Goal: Task Accomplishment & Management: Use online tool/utility

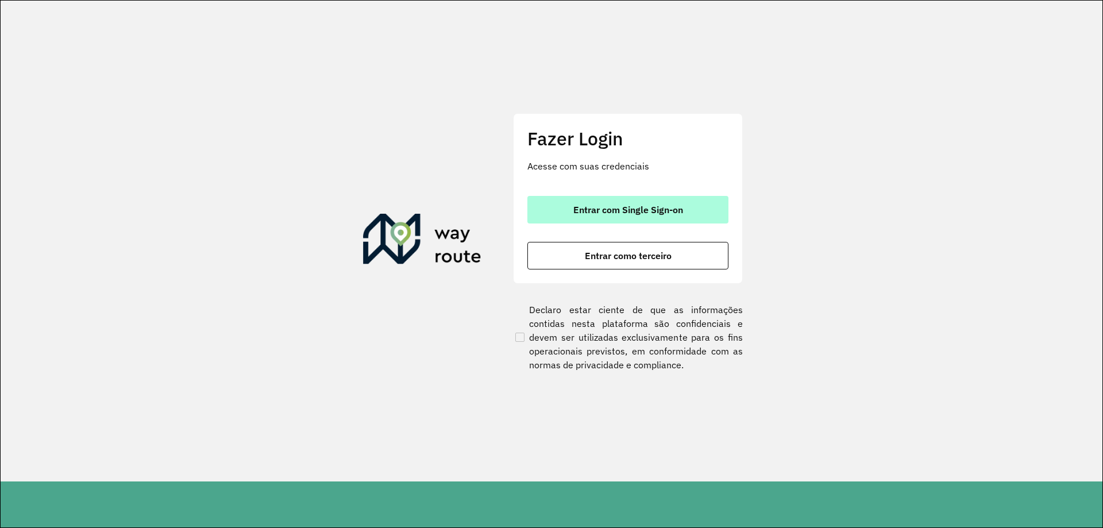
click at [661, 207] on span "Entrar com Single Sign-on" at bounding box center [628, 209] width 110 height 9
click at [680, 211] on span "Entrar com Single Sign-on" at bounding box center [628, 209] width 110 height 9
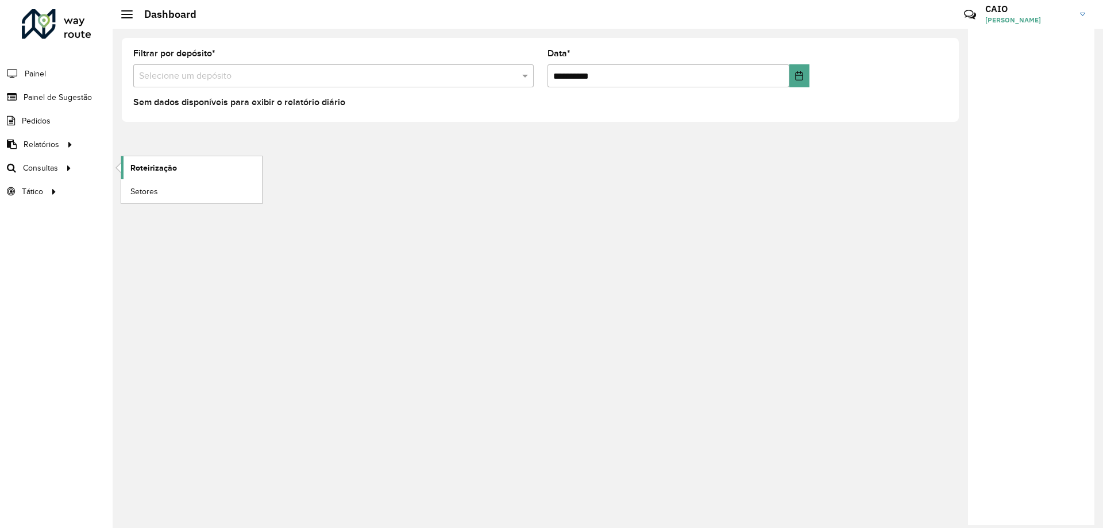
click at [172, 171] on span "Roteirização" at bounding box center [153, 168] width 47 height 12
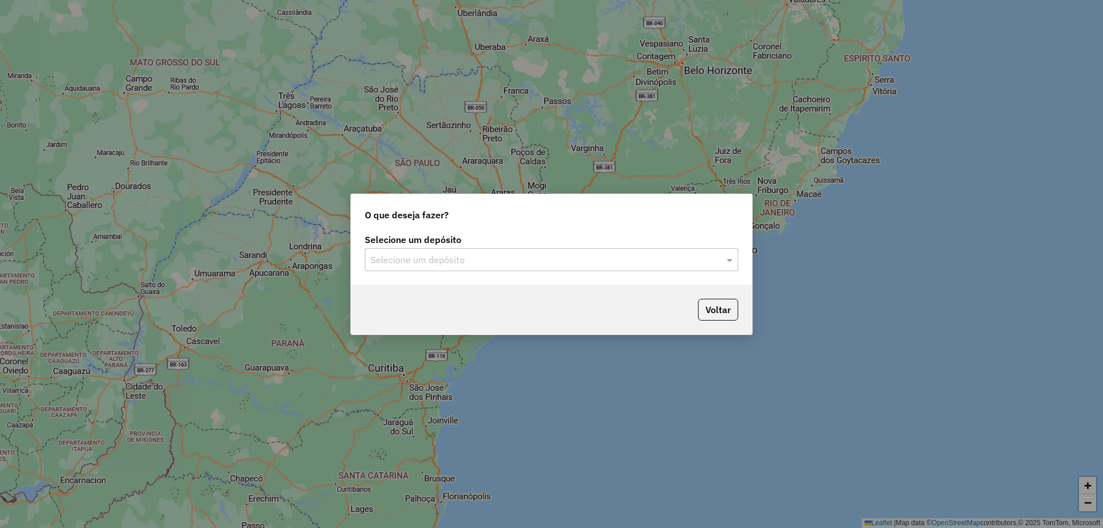
click at [617, 256] on input "text" at bounding box center [540, 260] width 339 height 14
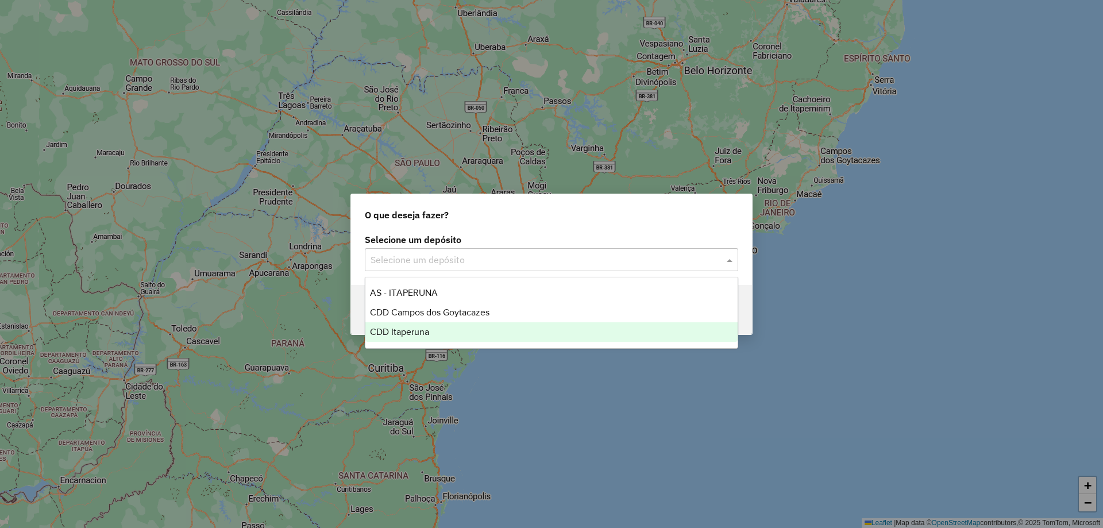
click at [427, 331] on span "CDD Itaperuna" at bounding box center [399, 332] width 59 height 10
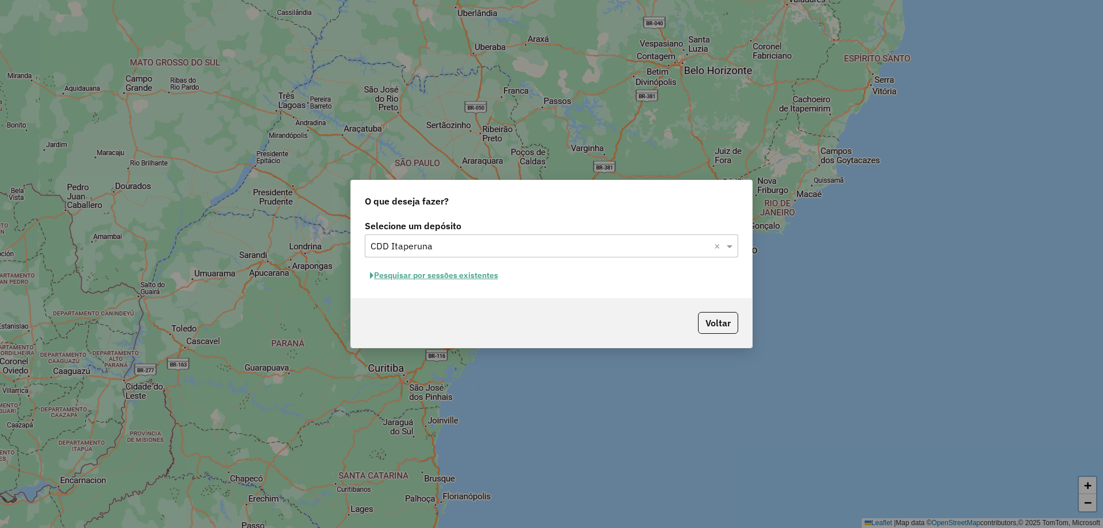
click at [467, 280] on button "Pesquisar por sessões existentes" at bounding box center [434, 276] width 138 height 18
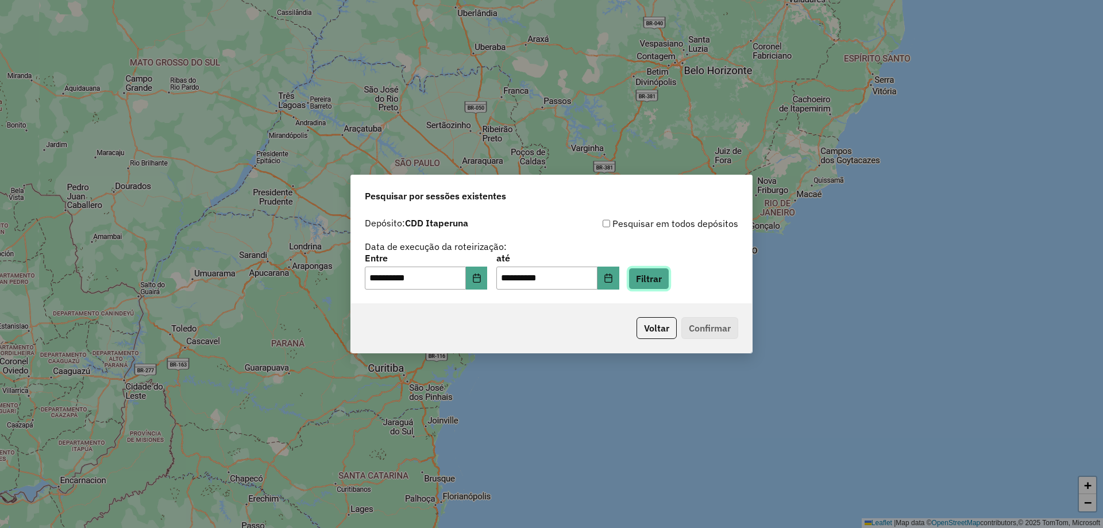
click at [654, 280] on button "Filtrar" at bounding box center [649, 279] width 41 height 22
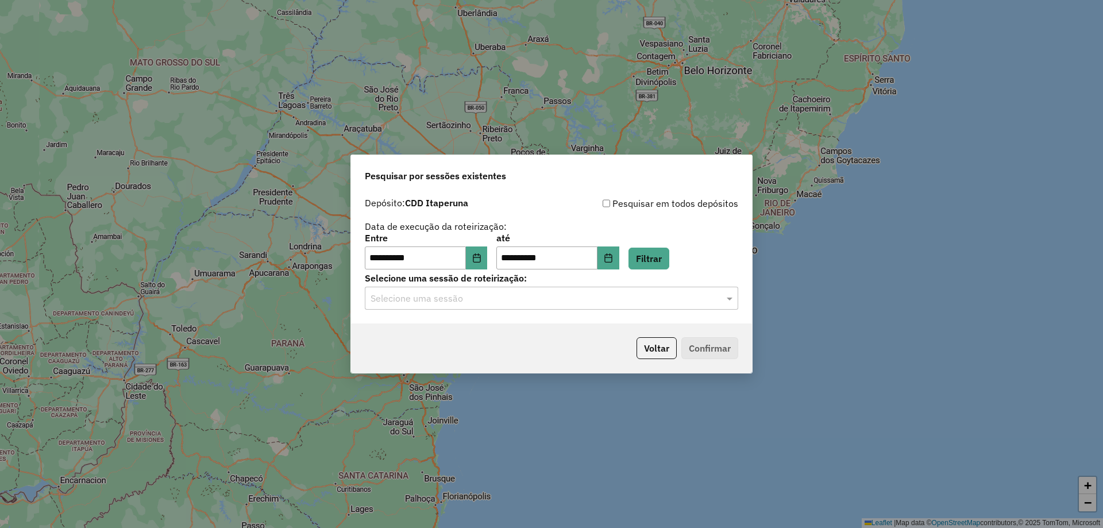
click at [503, 303] on input "text" at bounding box center [540, 299] width 339 height 14
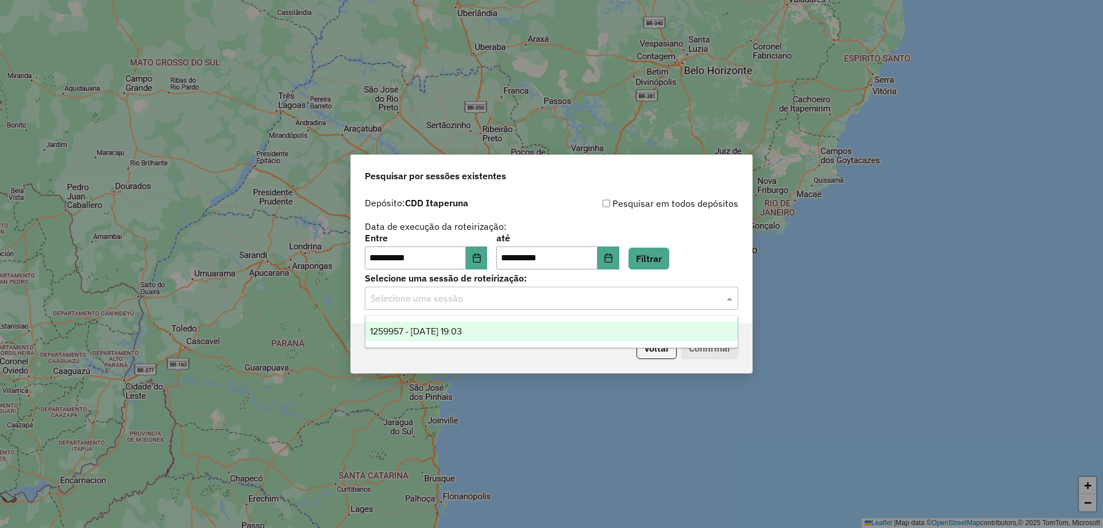
click at [462, 336] on span "1259957 - 05/09/2025 19:03" at bounding box center [416, 331] width 92 height 10
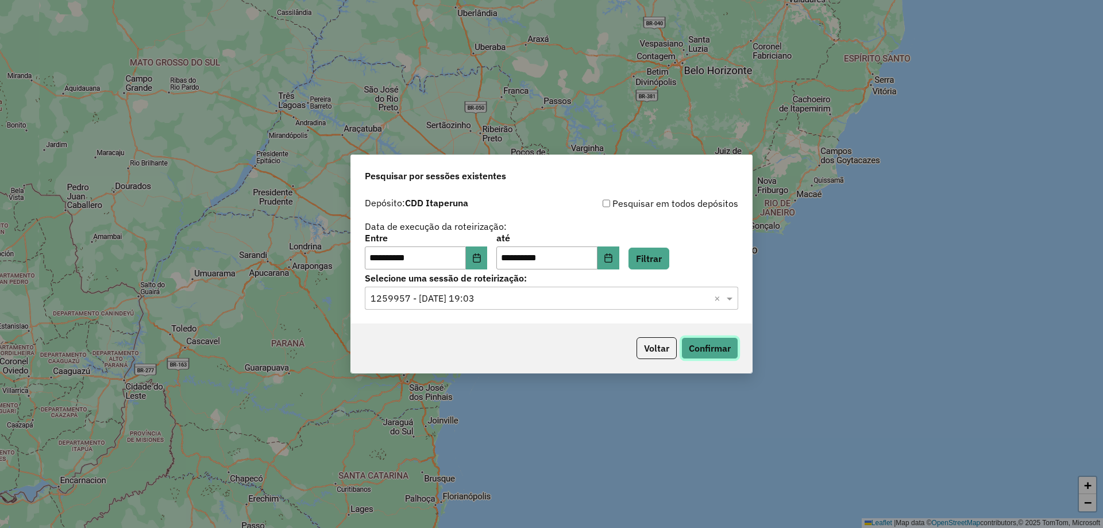
click at [697, 346] on button "Confirmar" at bounding box center [709, 348] width 57 height 22
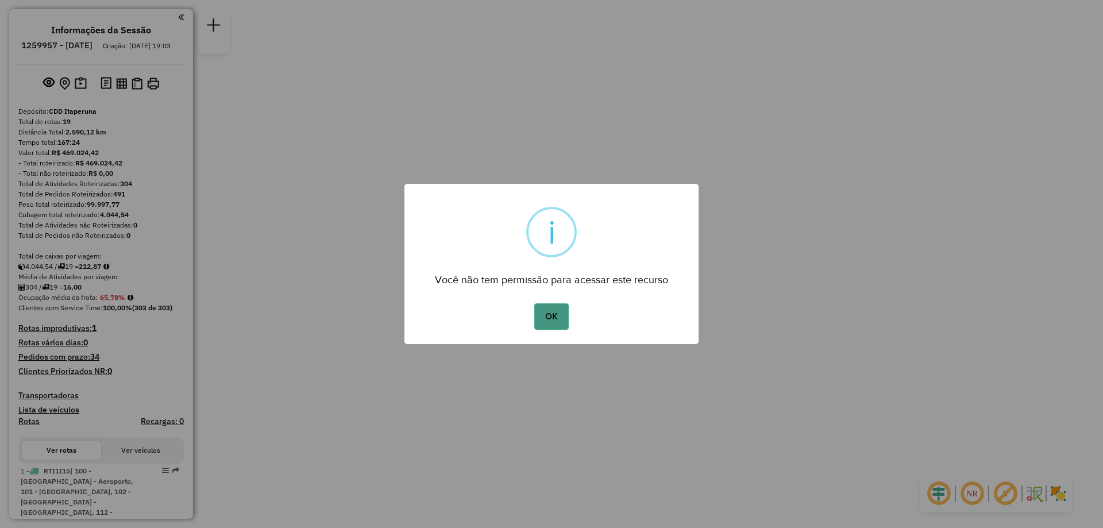
click at [552, 322] on button "OK" at bounding box center [551, 316] width 34 height 26
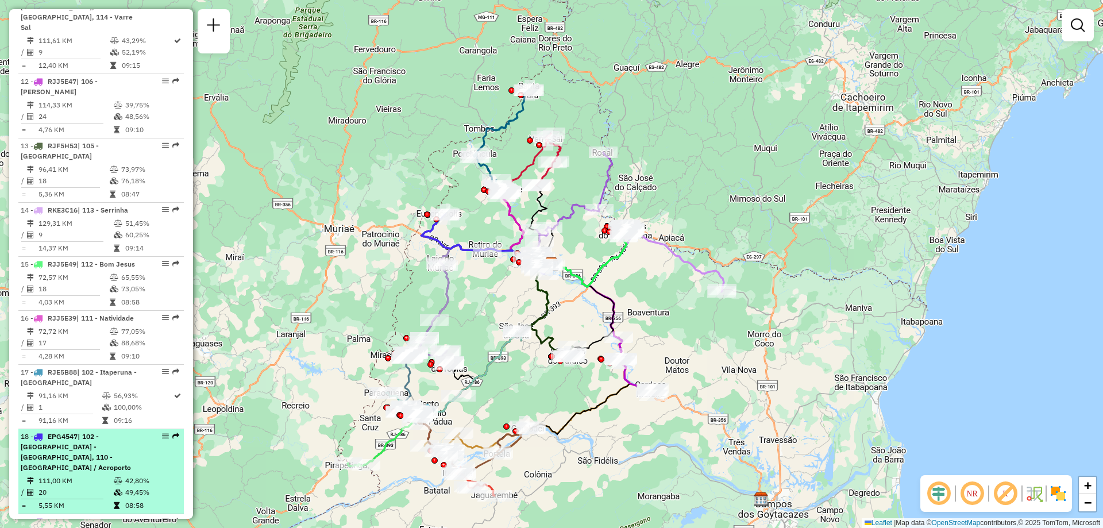
scroll to position [1177, 0]
